Goal: Task Accomplishment & Management: Use online tool/utility

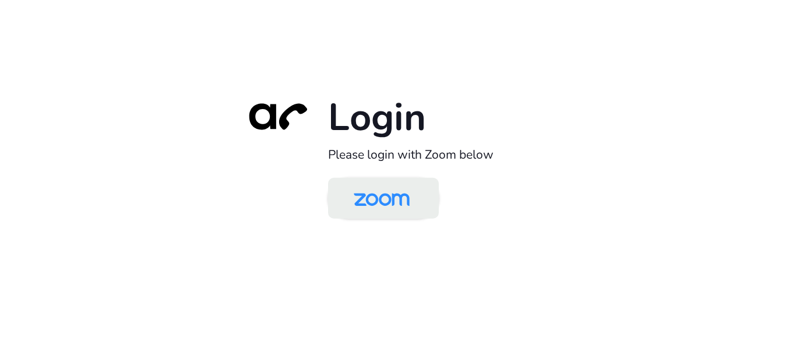
click at [355, 191] on img at bounding box center [381, 199] width 80 height 38
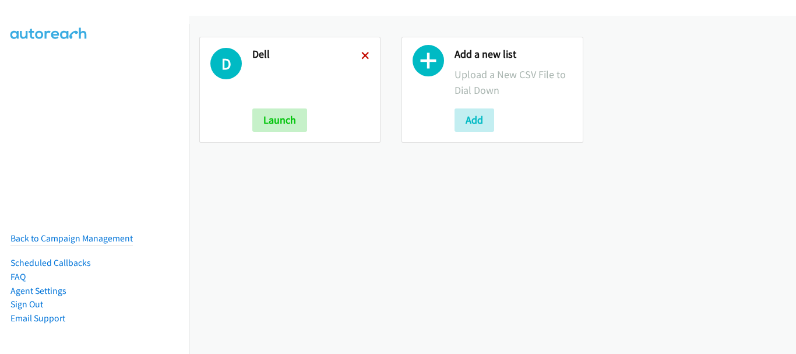
click at [362, 58] on icon at bounding box center [365, 56] width 8 height 8
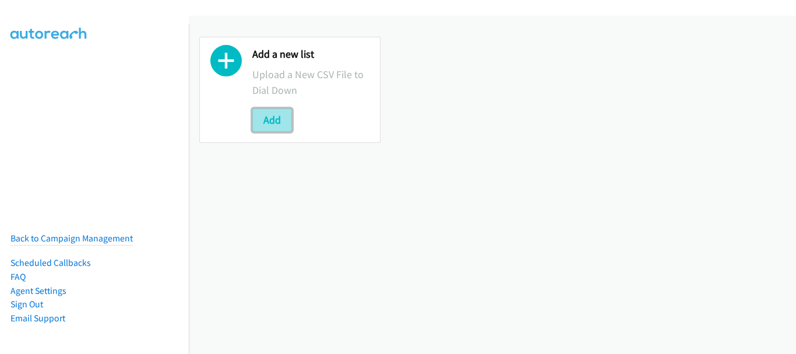
click at [281, 117] on button "Add" at bounding box center [272, 119] width 40 height 23
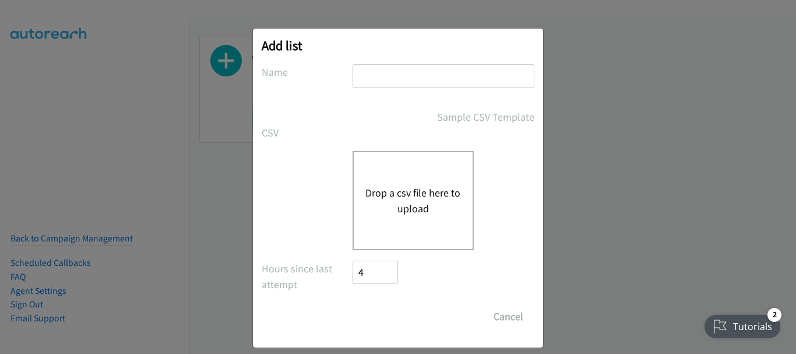
click at [420, 76] on input "text" at bounding box center [443, 76] width 182 height 24
type input "Dell"
click at [411, 203] on button "Drop a csv file here to upload" at bounding box center [413, 200] width 96 height 31
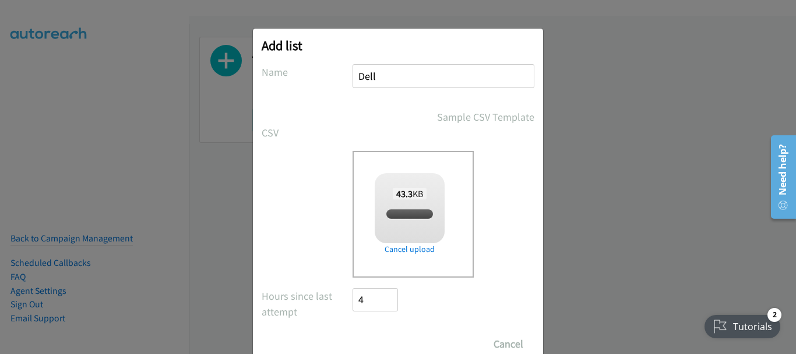
checkbox input "true"
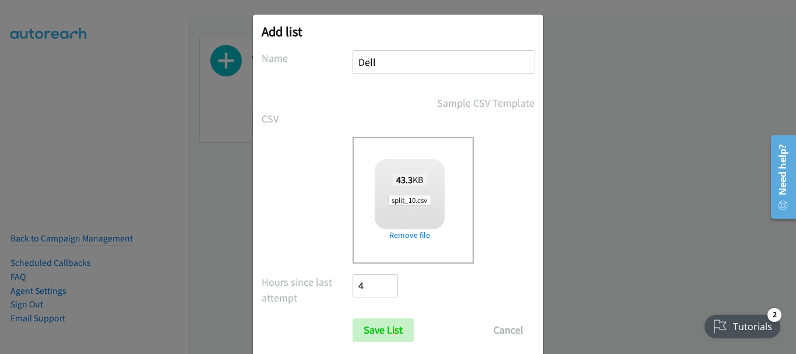
scroll to position [39, 0]
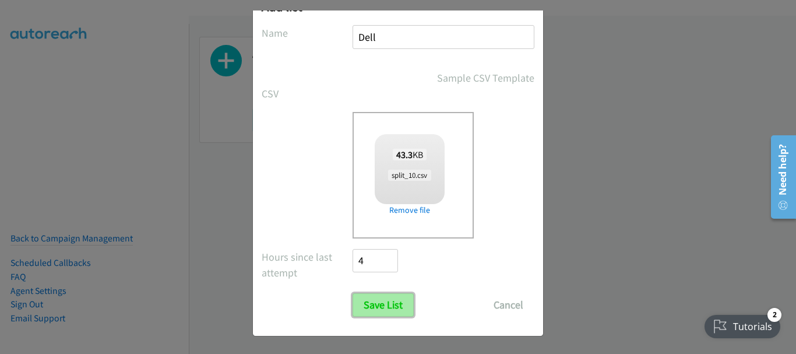
click at [380, 304] on input "Save List" at bounding box center [382, 304] width 61 height 23
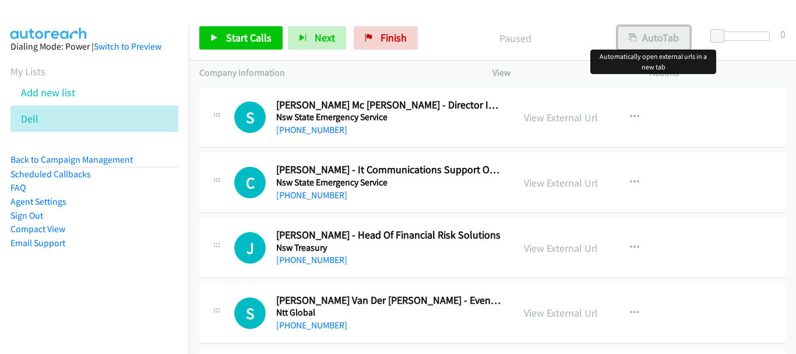
click at [657, 42] on button "AutoTab" at bounding box center [654, 37] width 72 height 23
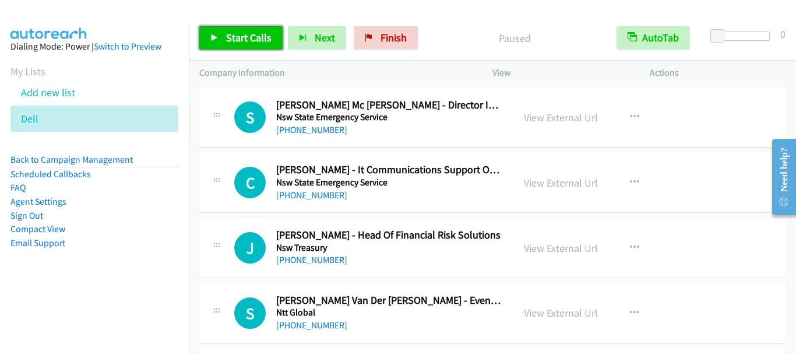
click at [222, 32] on link "Start Calls" at bounding box center [240, 37] width 83 height 23
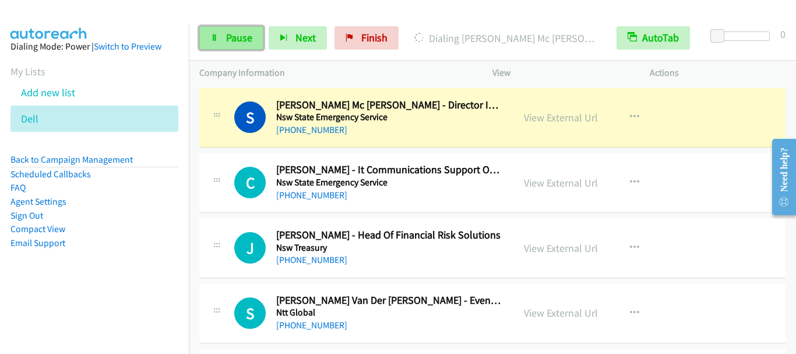
click at [230, 38] on span "Pause" at bounding box center [239, 37] width 26 height 13
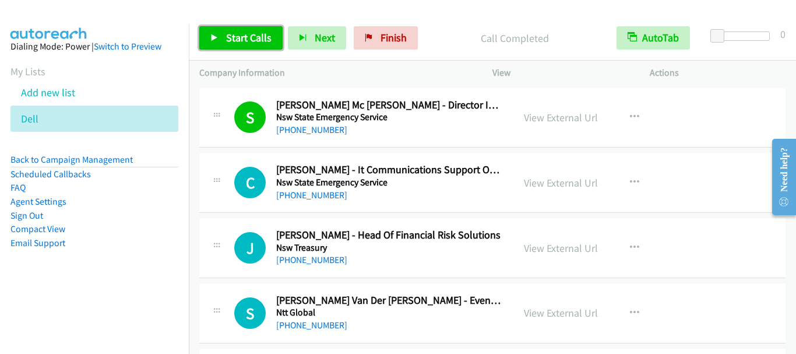
click at [257, 40] on span "Start Calls" at bounding box center [248, 37] width 45 height 13
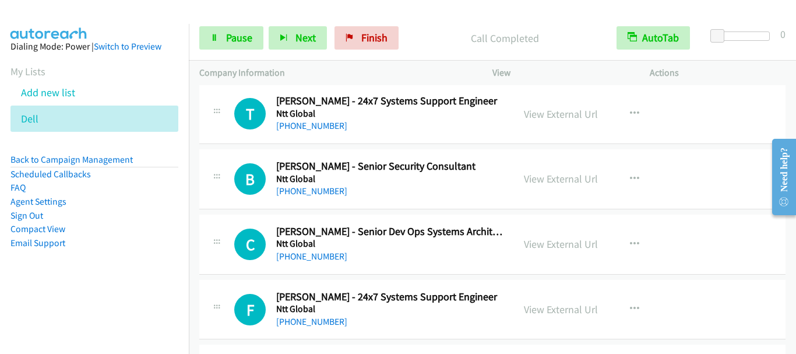
scroll to position [466, 0]
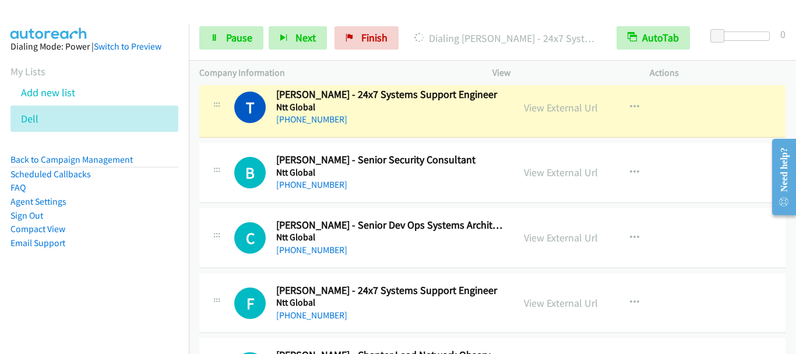
click at [241, 51] on div "Start Calls Pause Next Finish Dialing [PERSON_NAME] - 24x7 Systems Support Engi…" at bounding box center [492, 38] width 607 height 45
click at [240, 36] on span "Pause" at bounding box center [239, 37] width 26 height 13
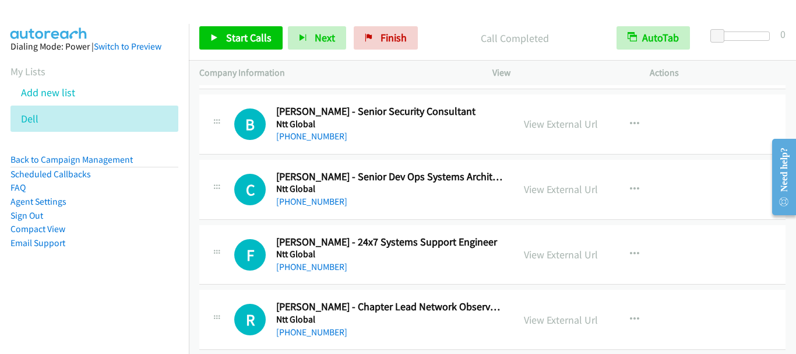
scroll to position [524, 0]
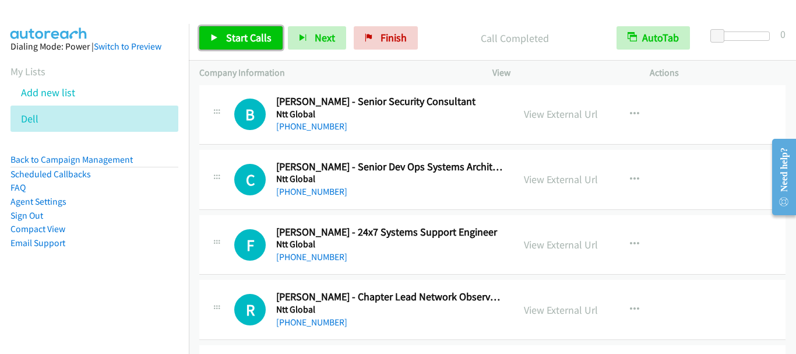
click at [237, 38] on span "Start Calls" at bounding box center [248, 37] width 45 height 13
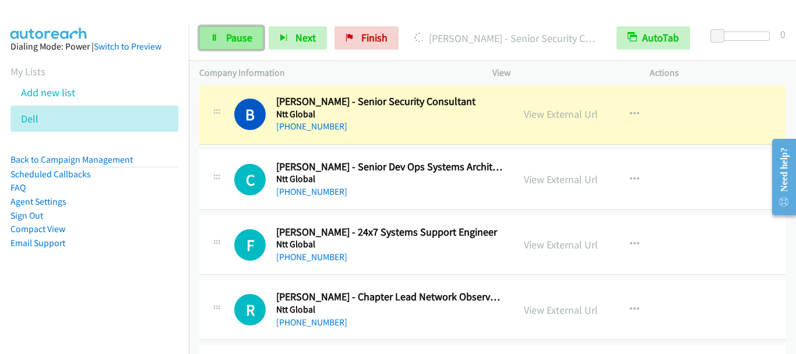
click at [243, 43] on span "Pause" at bounding box center [239, 37] width 26 height 13
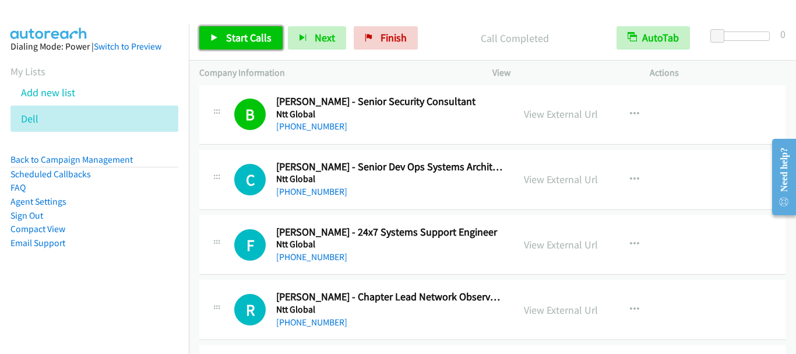
click at [241, 41] on span "Start Calls" at bounding box center [248, 37] width 45 height 13
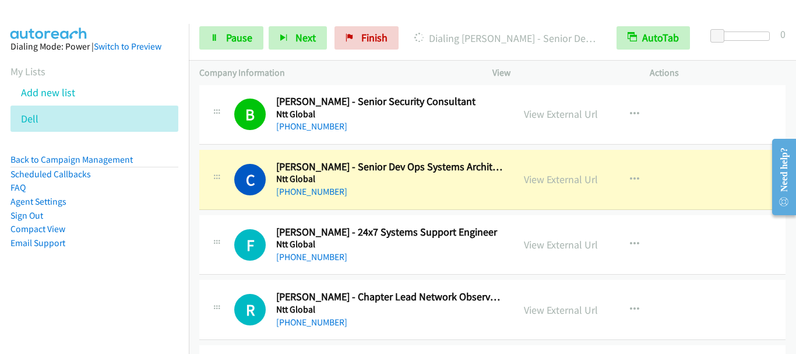
scroll to position [583, 0]
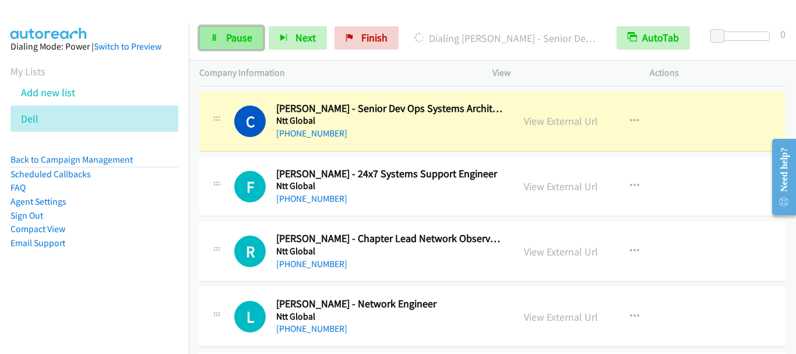
click at [237, 44] on link "Pause" at bounding box center [231, 37] width 64 height 23
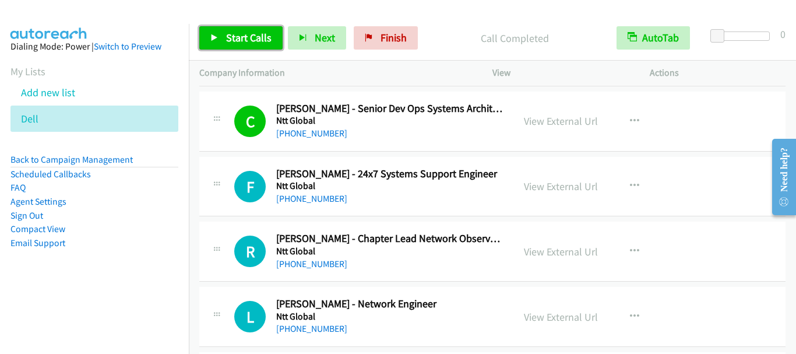
click at [238, 40] on span "Start Calls" at bounding box center [248, 37] width 45 height 13
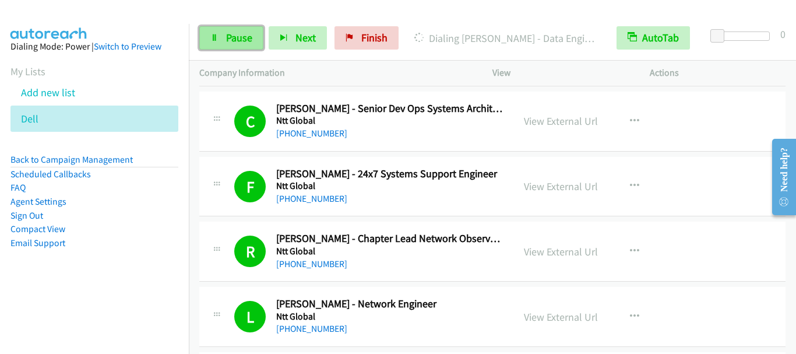
click at [223, 43] on link "Pause" at bounding box center [231, 37] width 64 height 23
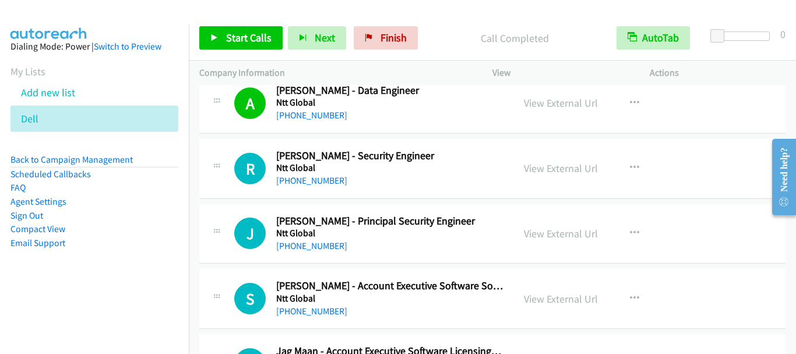
scroll to position [932, 0]
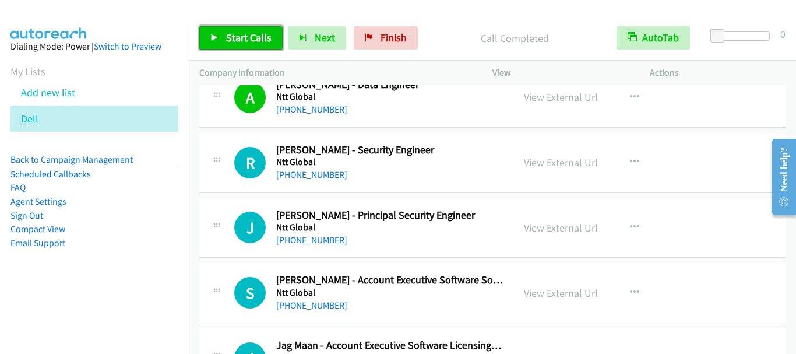
click at [246, 38] on span "Start Calls" at bounding box center [248, 37] width 45 height 13
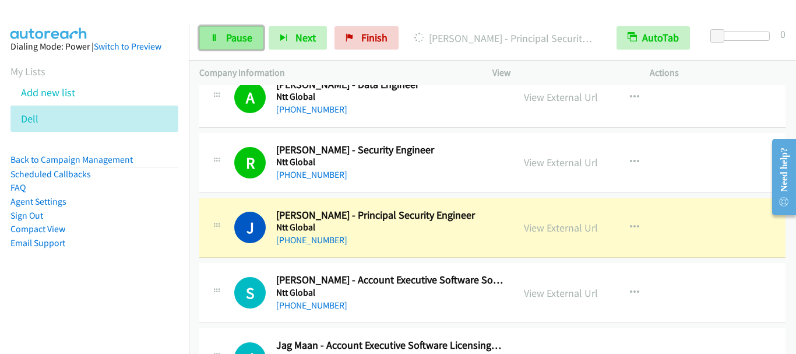
click at [230, 40] on span "Pause" at bounding box center [239, 37] width 26 height 13
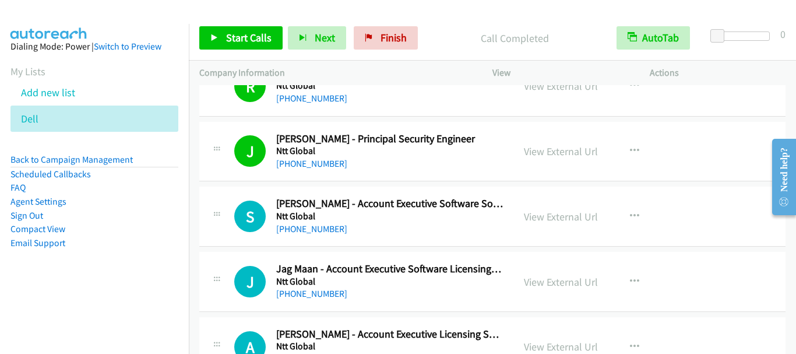
scroll to position [1049, 0]
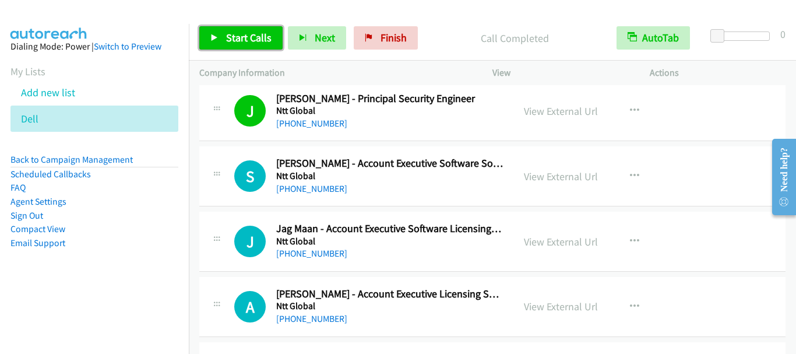
click at [236, 37] on span "Start Calls" at bounding box center [248, 37] width 45 height 13
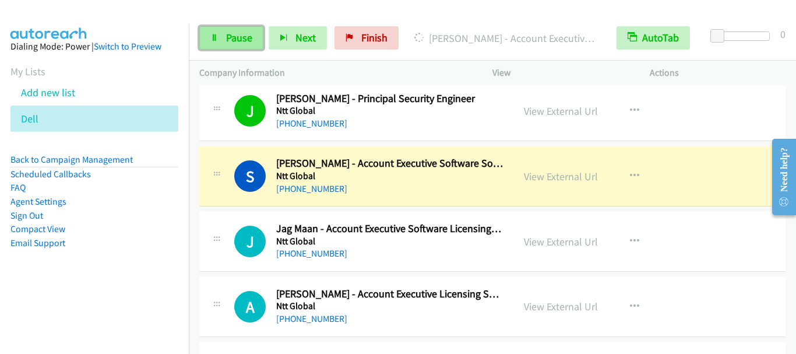
click at [224, 40] on link "Pause" at bounding box center [231, 37] width 64 height 23
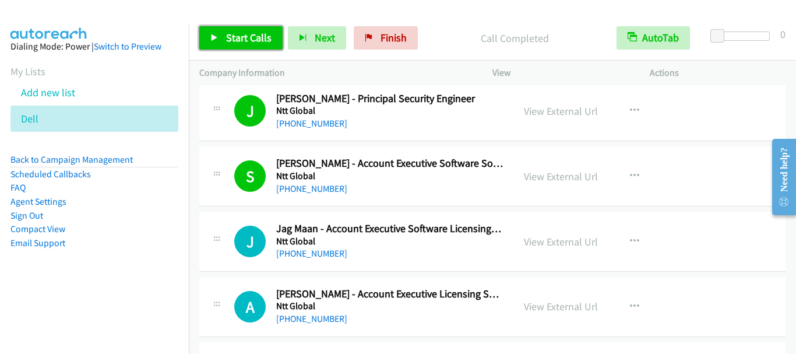
click at [248, 47] on link "Start Calls" at bounding box center [240, 37] width 83 height 23
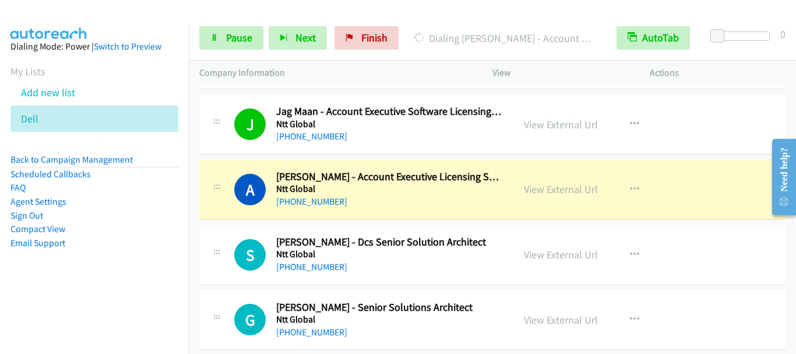
scroll to position [1223, 0]
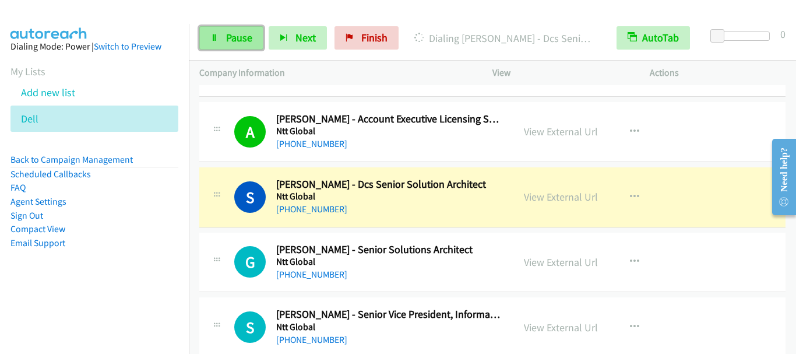
click at [239, 37] on span "Pause" at bounding box center [239, 37] width 26 height 13
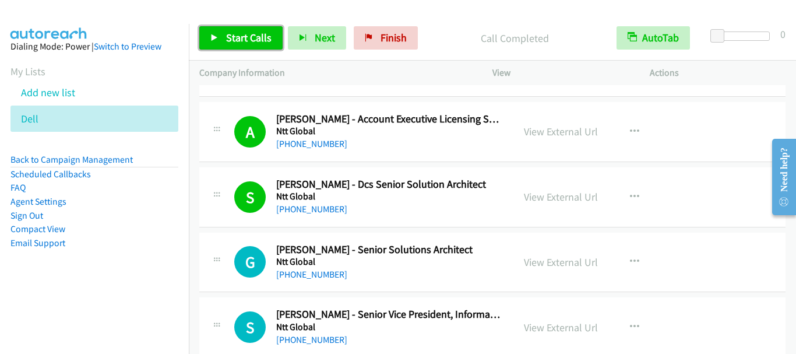
click at [253, 41] on span "Start Calls" at bounding box center [248, 37] width 45 height 13
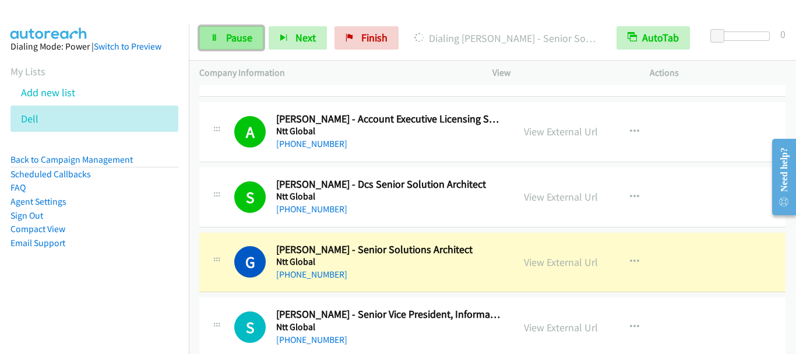
click at [239, 42] on span "Pause" at bounding box center [239, 37] width 26 height 13
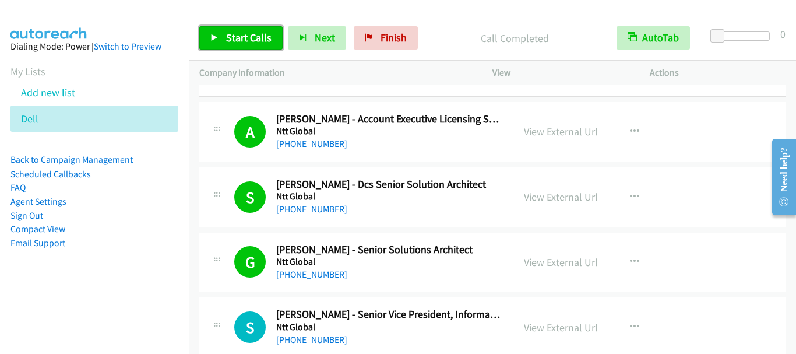
drag, startPoint x: 241, startPoint y: 33, endPoint x: 259, endPoint y: 42, distance: 20.3
click at [241, 33] on span "Start Calls" at bounding box center [248, 37] width 45 height 13
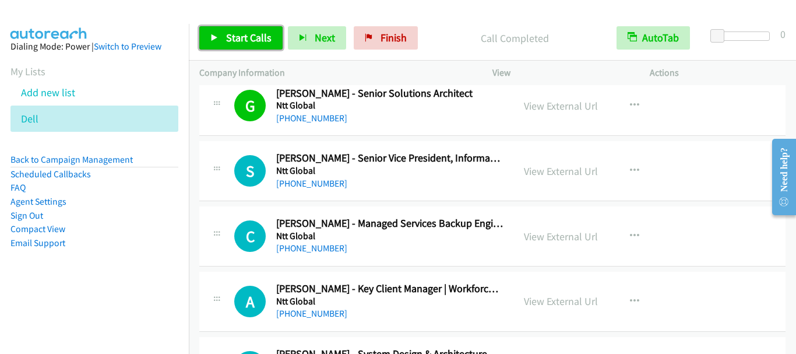
scroll to position [1398, 0]
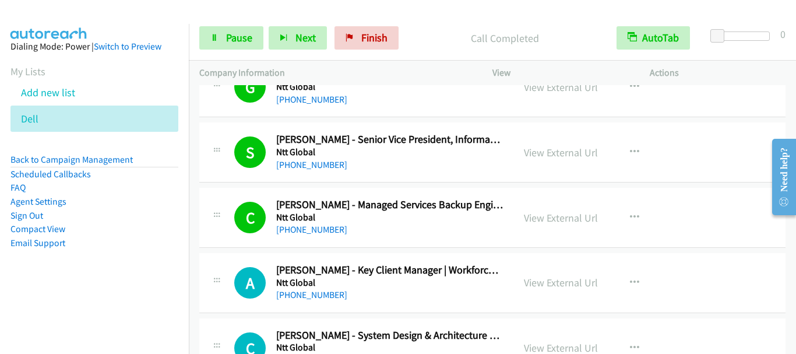
drag, startPoint x: 79, startPoint y: 16, endPoint x: 116, endPoint y: 1, distance: 39.7
click at [79, 16] on img at bounding box center [48, 20] width 87 height 41
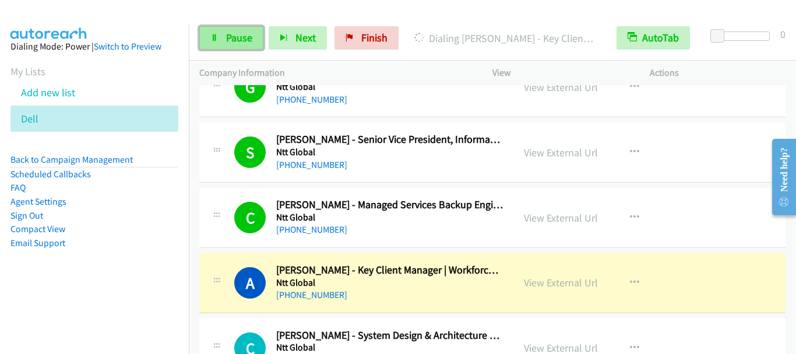
click at [243, 38] on span "Pause" at bounding box center [239, 37] width 26 height 13
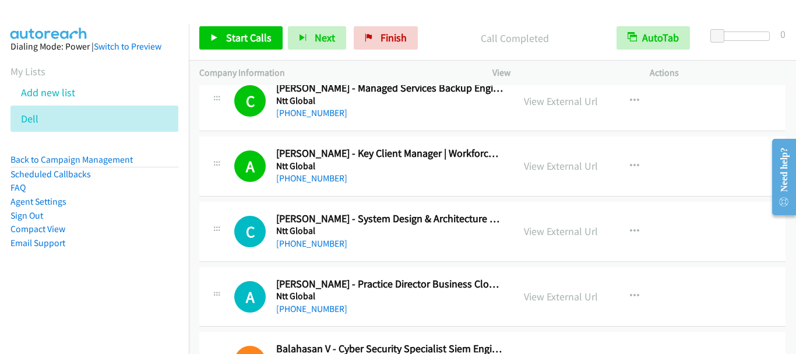
scroll to position [1573, 0]
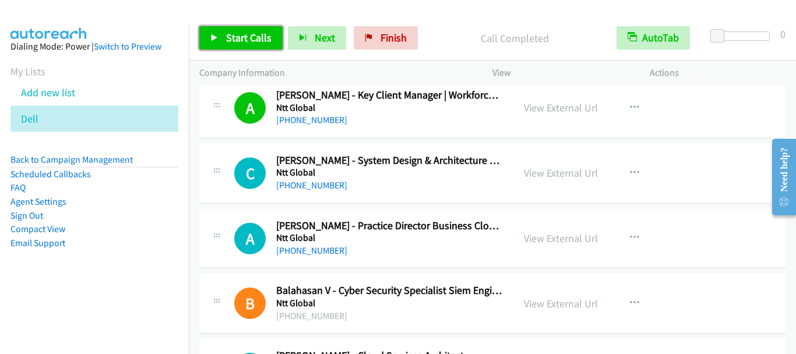
click at [233, 37] on span "Start Calls" at bounding box center [248, 37] width 45 height 13
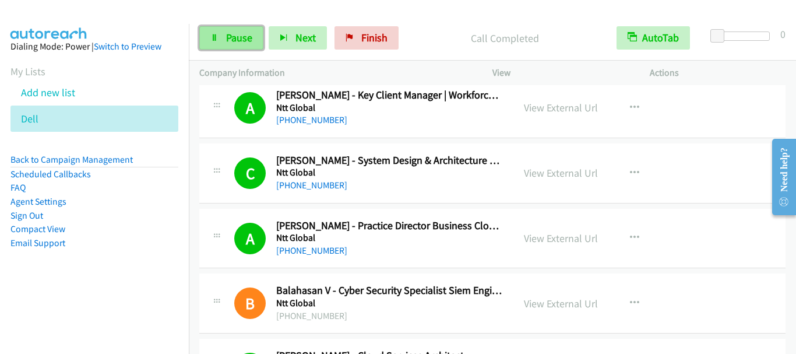
click at [224, 43] on link "Pause" at bounding box center [231, 37] width 64 height 23
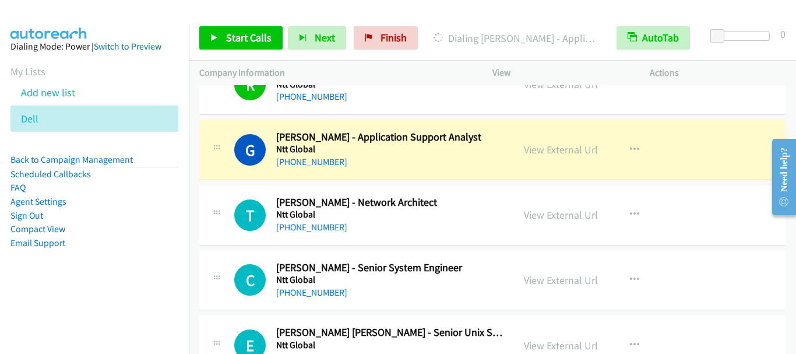
scroll to position [1923, 0]
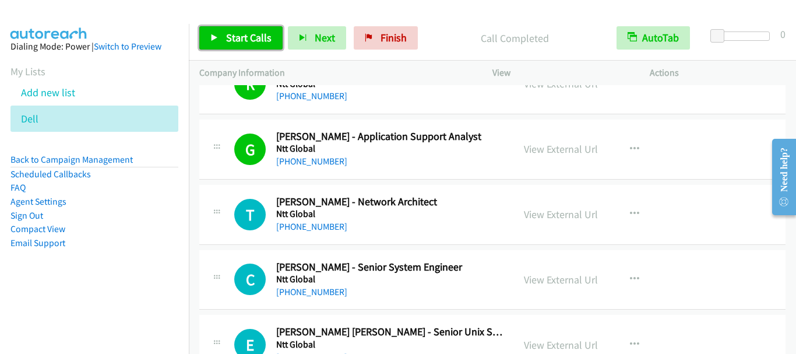
click at [251, 37] on span "Start Calls" at bounding box center [248, 37] width 45 height 13
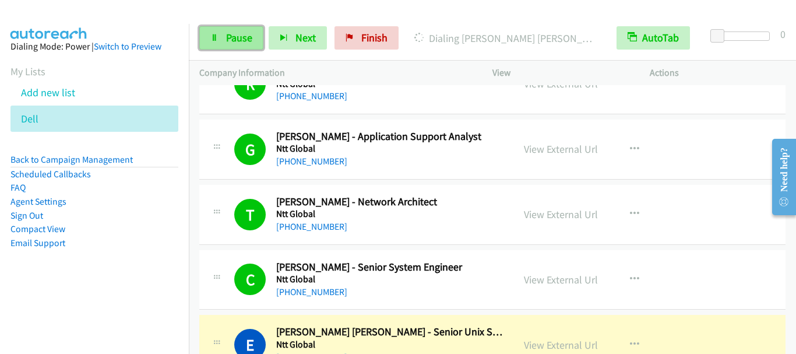
click at [232, 41] on span "Pause" at bounding box center [239, 37] width 26 height 13
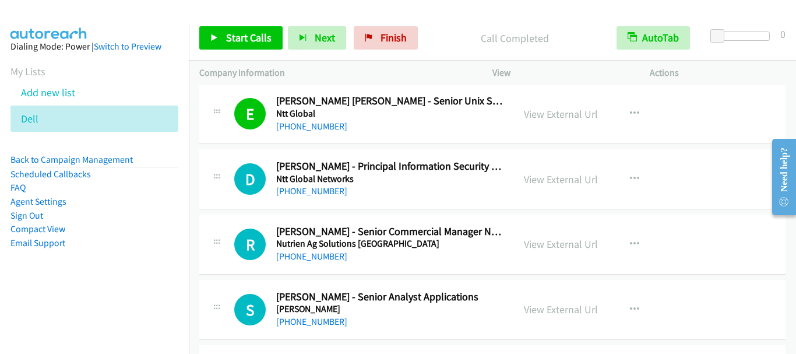
scroll to position [2156, 0]
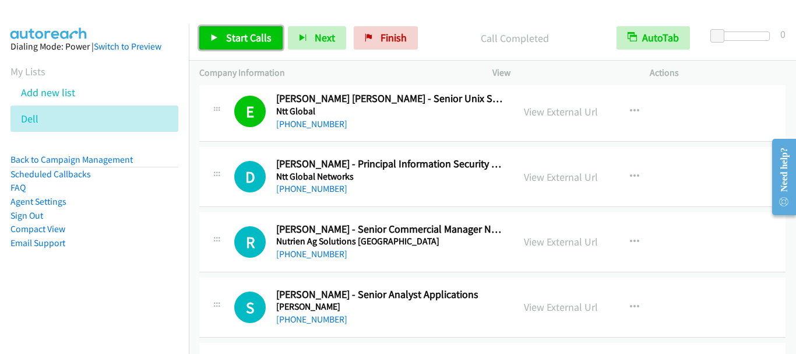
click at [230, 41] on span "Start Calls" at bounding box center [248, 37] width 45 height 13
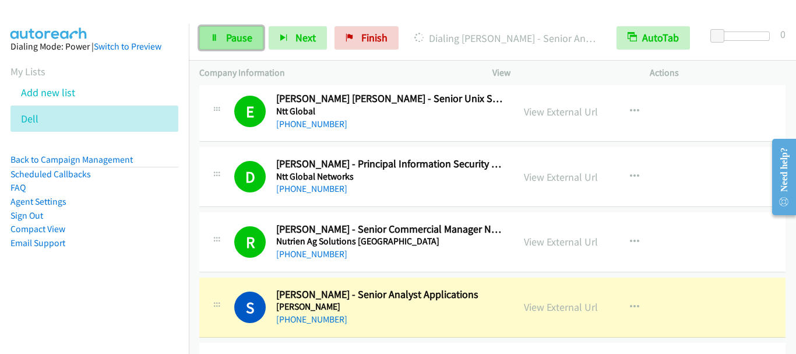
click at [226, 47] on link "Pause" at bounding box center [231, 37] width 64 height 23
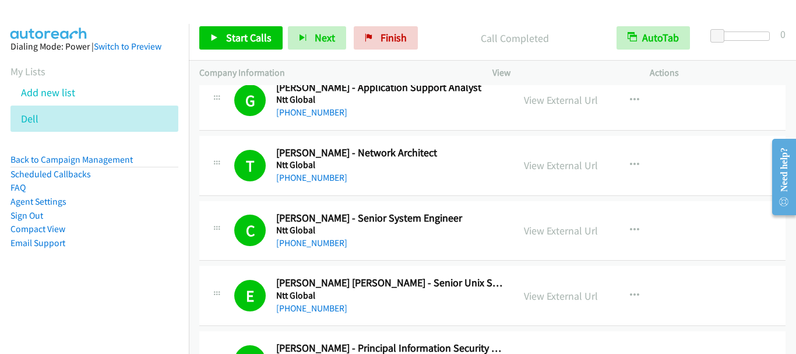
scroll to position [1864, 0]
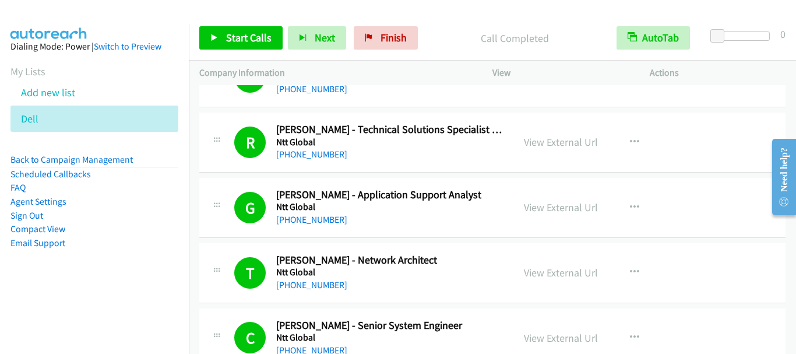
click at [563, 134] on div "View External Url" at bounding box center [561, 142] width 74 height 16
click at [560, 141] on link "View External Url" at bounding box center [561, 141] width 74 height 13
